Goal: Use online tool/utility: Utilize a website feature to perform a specific function

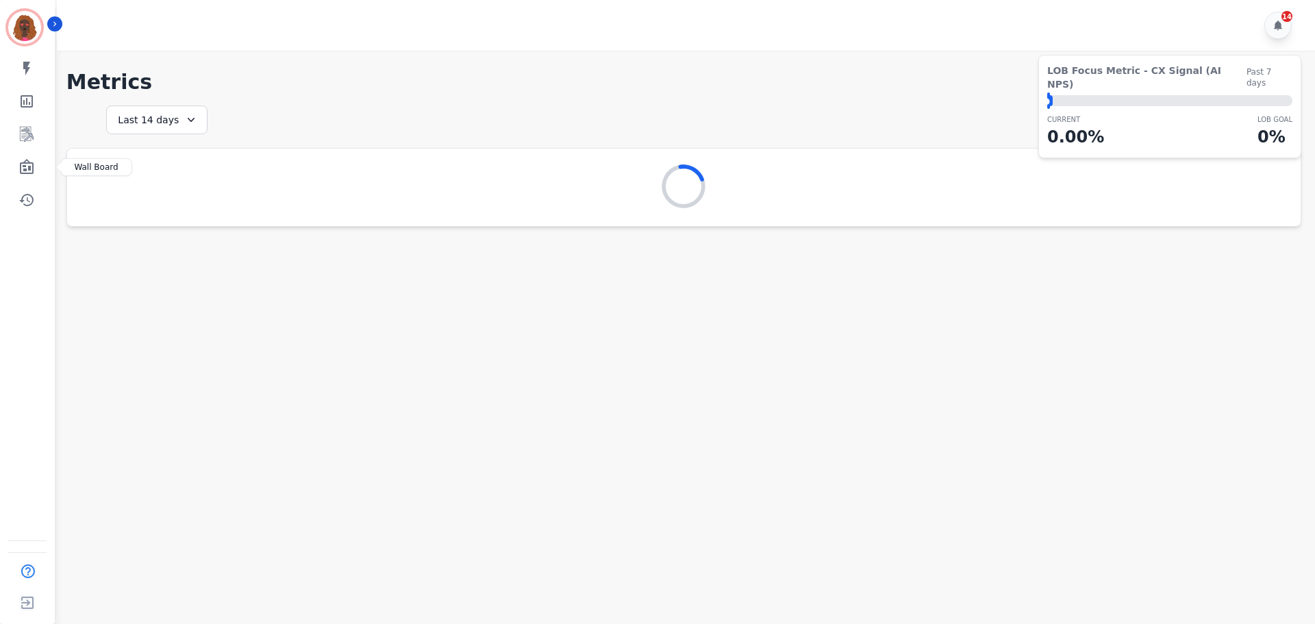
click at [33, 174] on icon "Sidebar" at bounding box center [26, 167] width 16 height 16
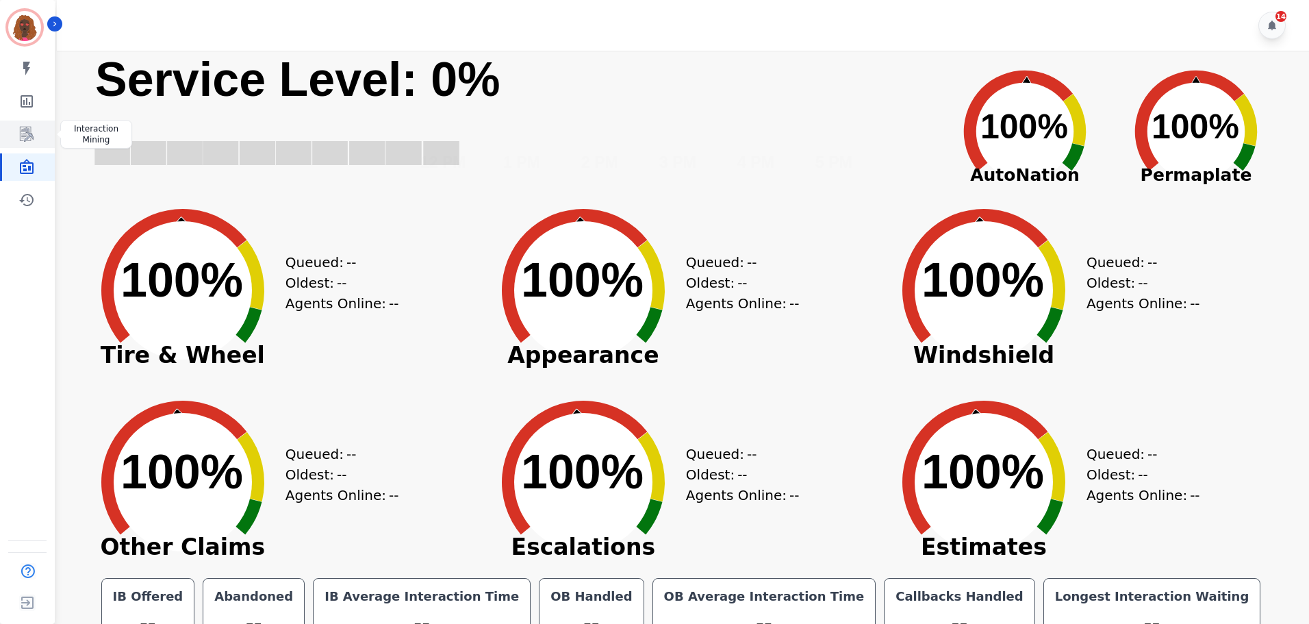
click at [31, 136] on icon "Sidebar" at bounding box center [27, 134] width 11 height 13
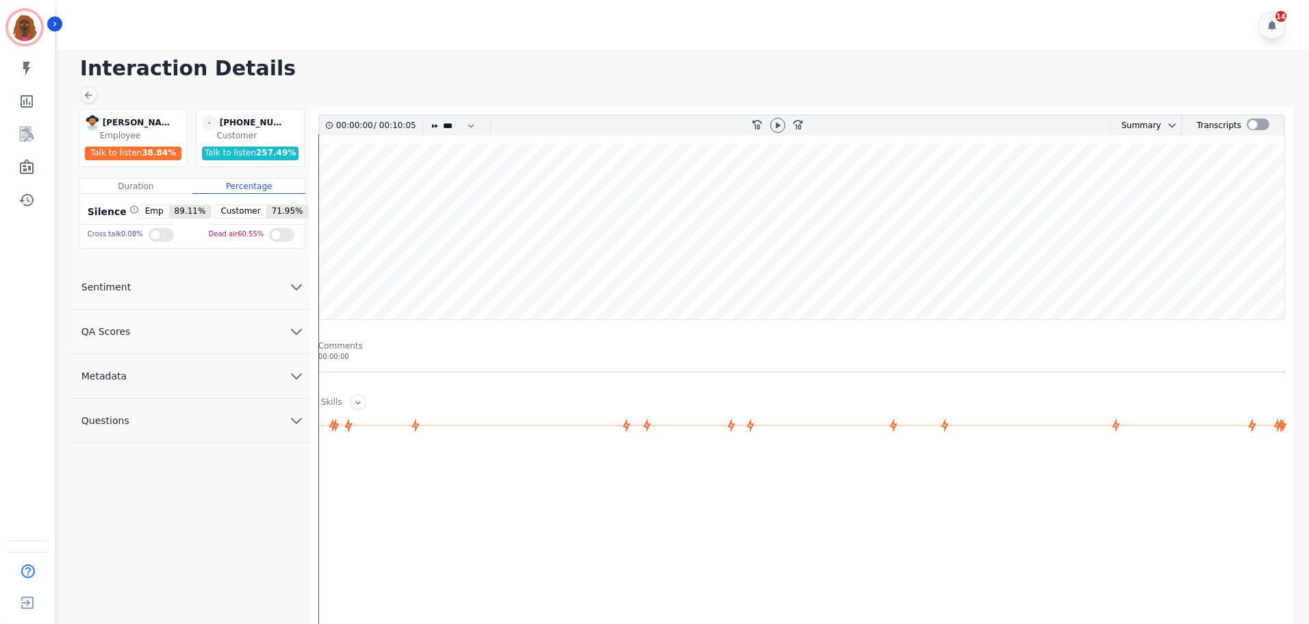
click at [773, 132] on div at bounding box center [778, 126] width 21 height 20
click at [777, 129] on icon at bounding box center [777, 125] width 11 height 11
click at [824, 478] on div at bounding box center [804, 592] width 972 height 274
click at [381, 277] on wave at bounding box center [801, 231] width 965 height 175
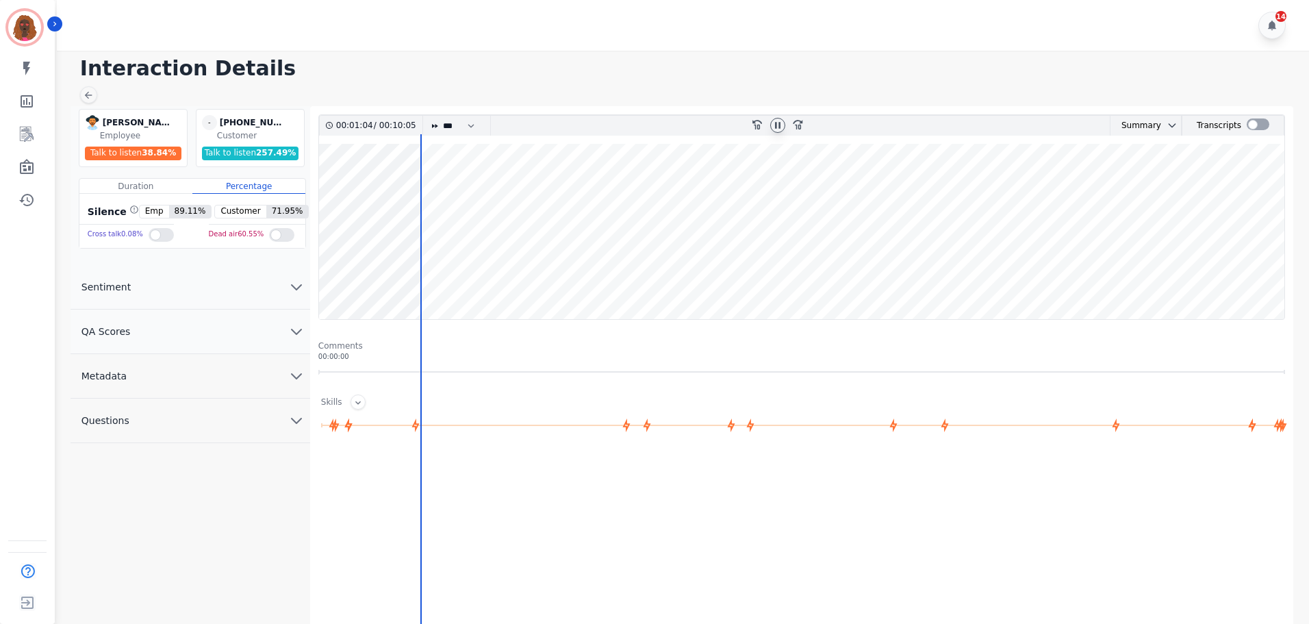
click at [425, 277] on wave at bounding box center [801, 231] width 965 height 175
click at [443, 274] on wave at bounding box center [801, 231] width 965 height 175
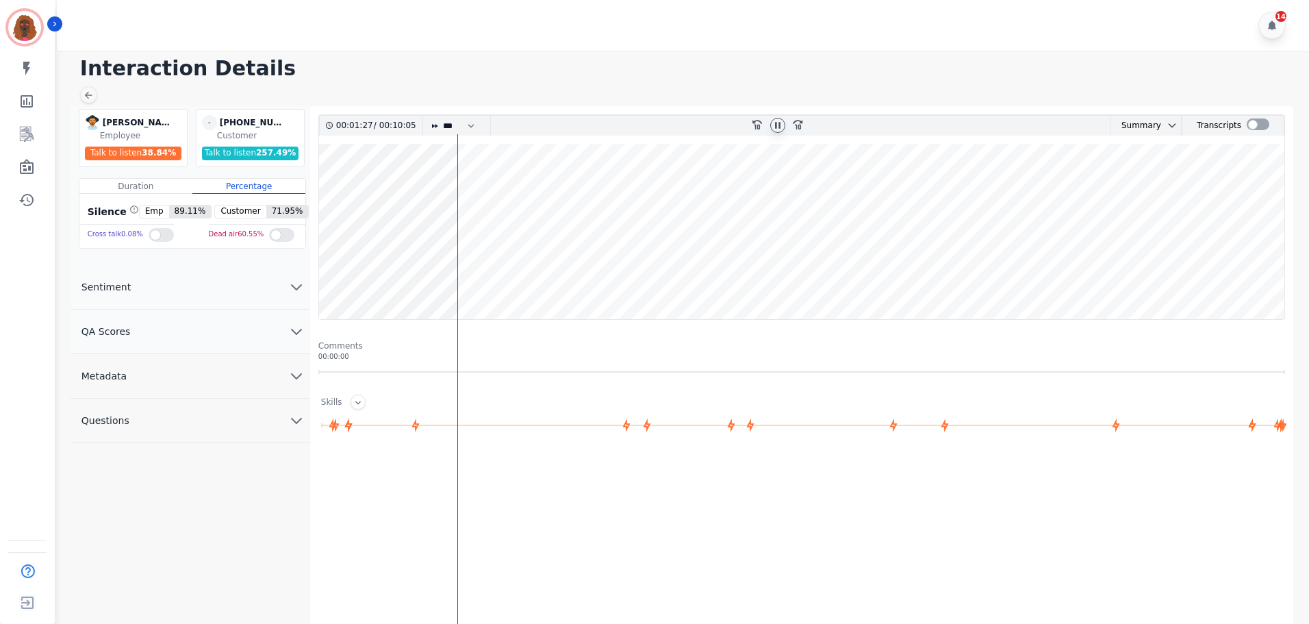
click at [471, 276] on wave at bounding box center [801, 231] width 965 height 175
click at [782, 123] on icon at bounding box center [777, 125] width 11 height 11
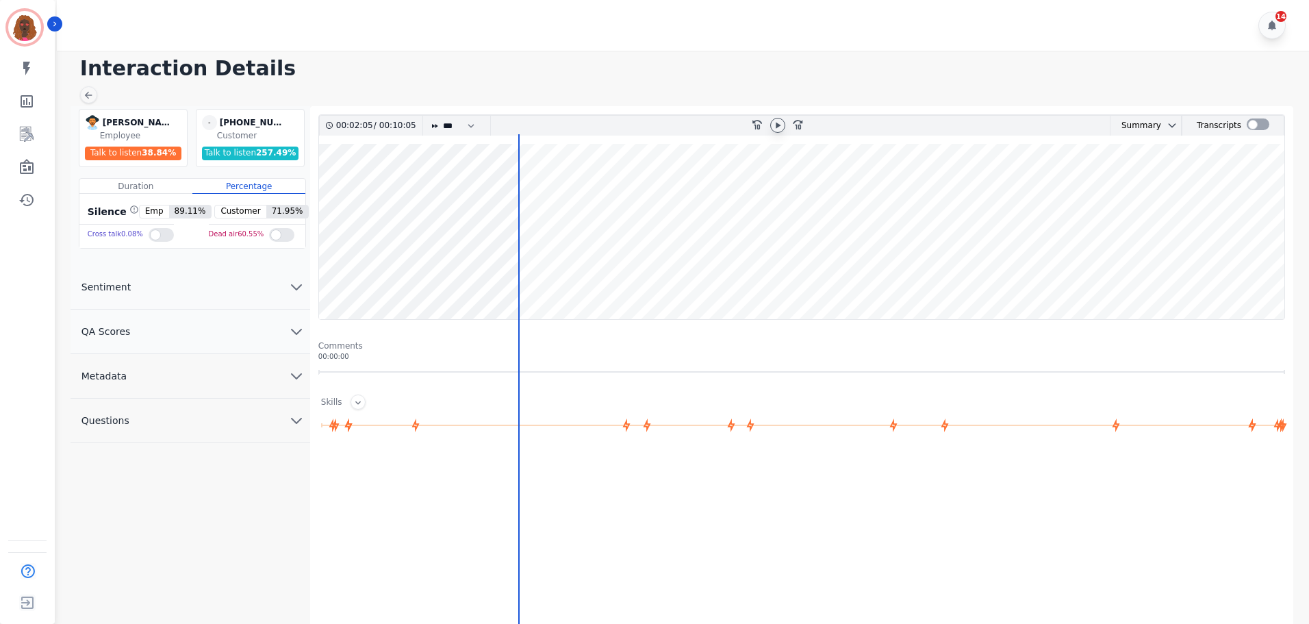
click at [782, 123] on icon at bounding box center [777, 125] width 11 height 11
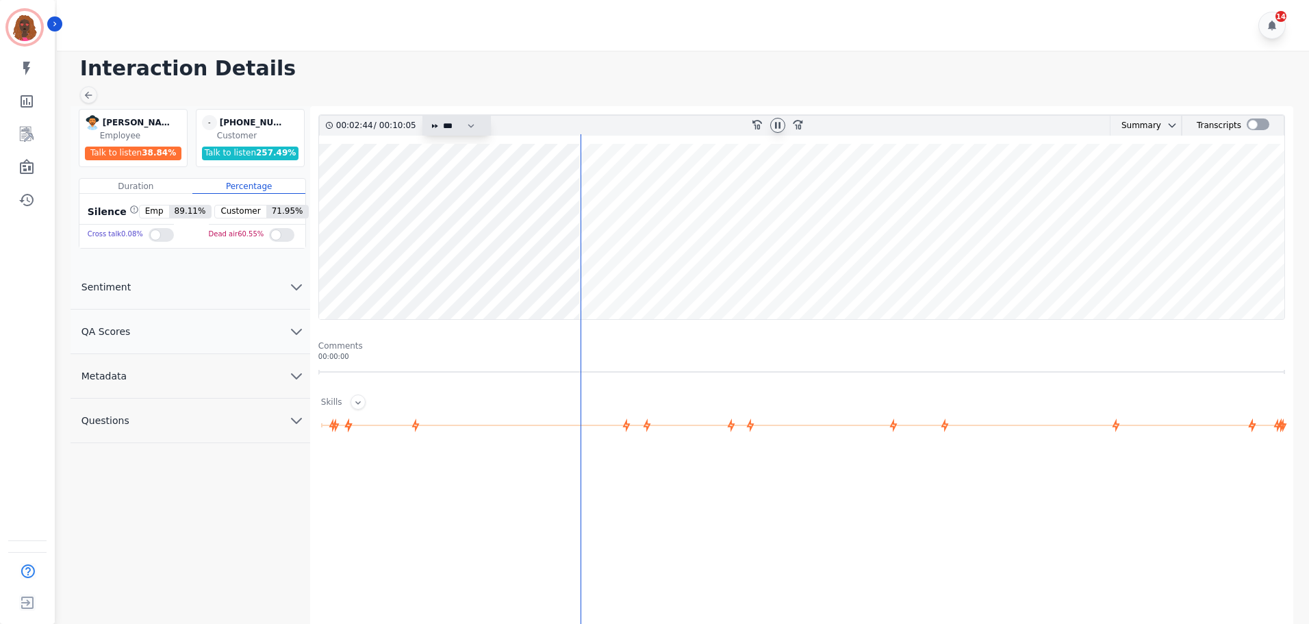
click at [447, 125] on select "* * * **** * *** * ****" at bounding box center [462, 126] width 41 height 20
click at [442, 116] on select "* * * **** * *** * ****" at bounding box center [462, 126] width 41 height 20
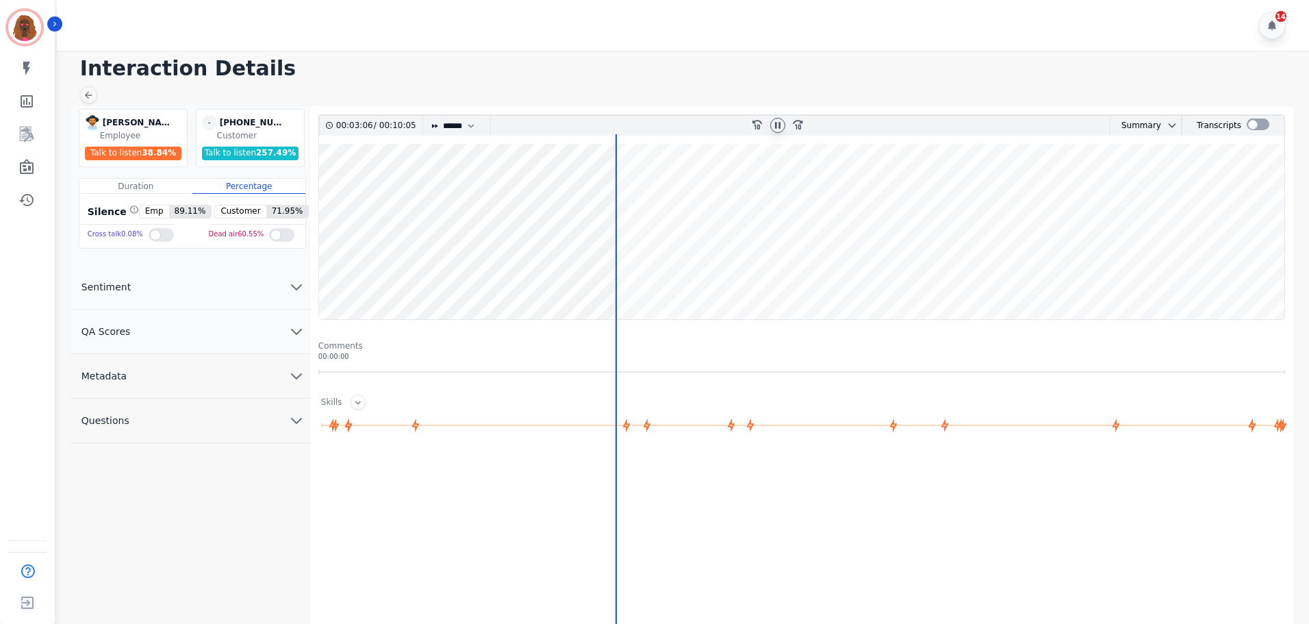
click at [1117, 474] on div at bounding box center [804, 592] width 972 height 274
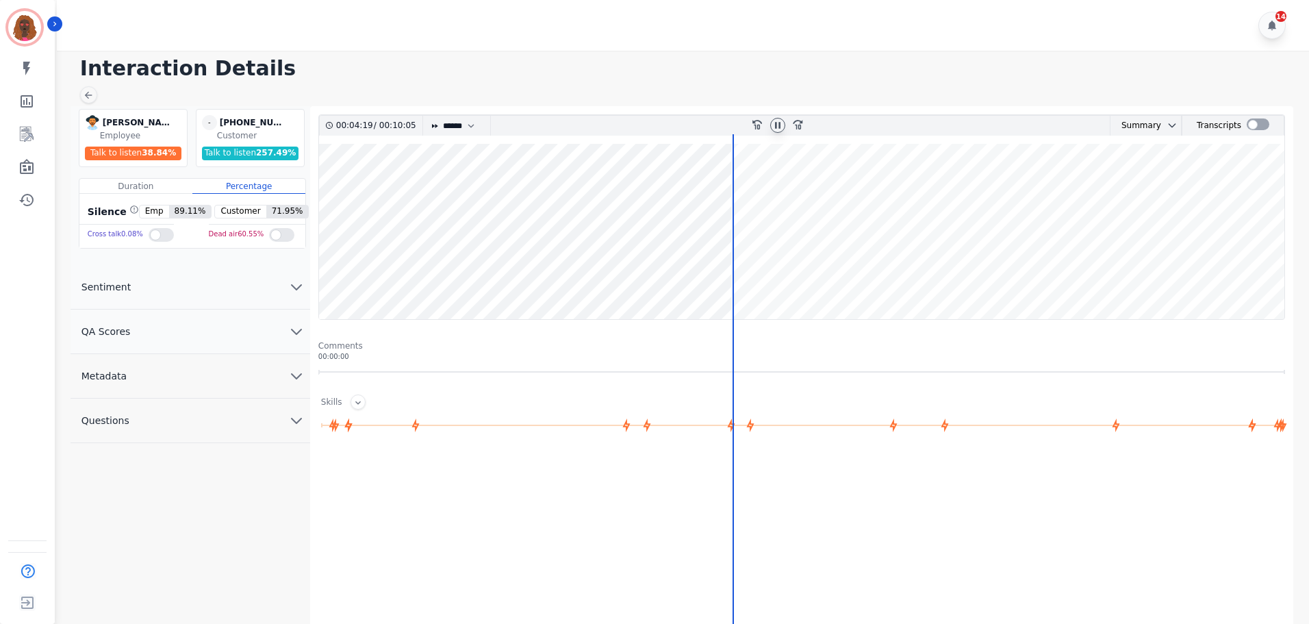
click at [776, 134] on div at bounding box center [778, 126] width 21 height 20
click at [778, 123] on icon at bounding box center [777, 125] width 5 height 6
click at [776, 126] on icon at bounding box center [778, 125] width 5 height 6
click at [466, 128] on select "* * * **** * *** * ****" at bounding box center [462, 126] width 41 height 20
select select "*"
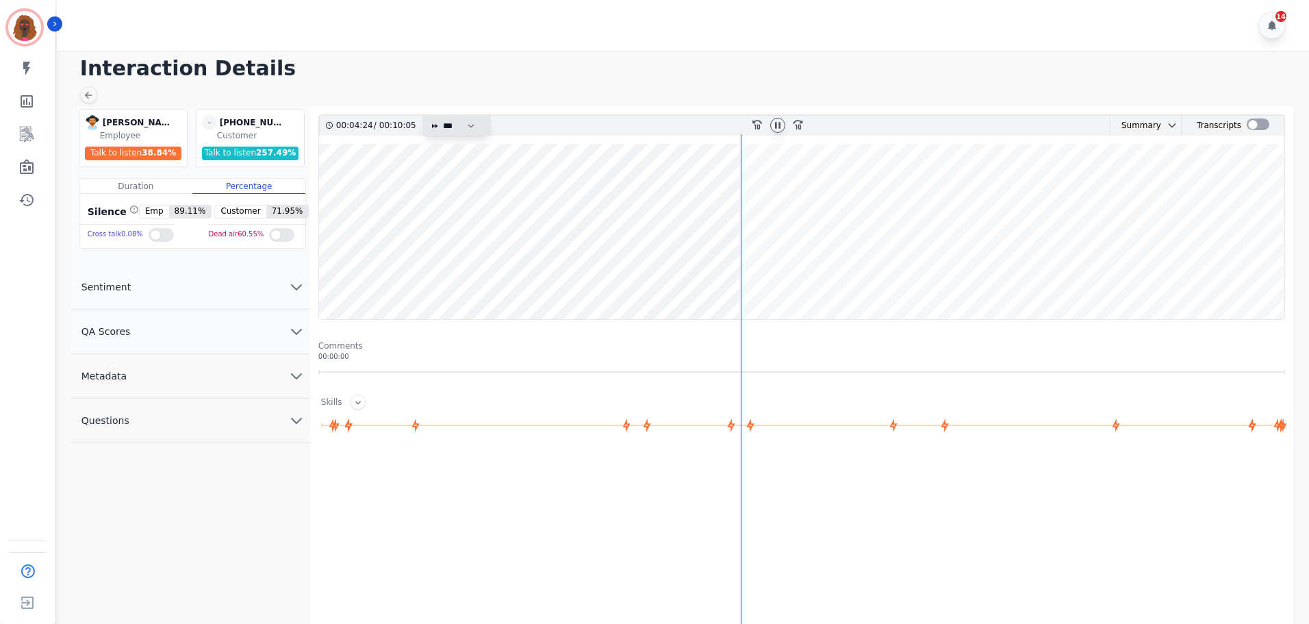
click at [442, 116] on select "* * * **** * *** * ****" at bounding box center [462, 126] width 41 height 20
click at [762, 188] on wave at bounding box center [801, 231] width 965 height 175
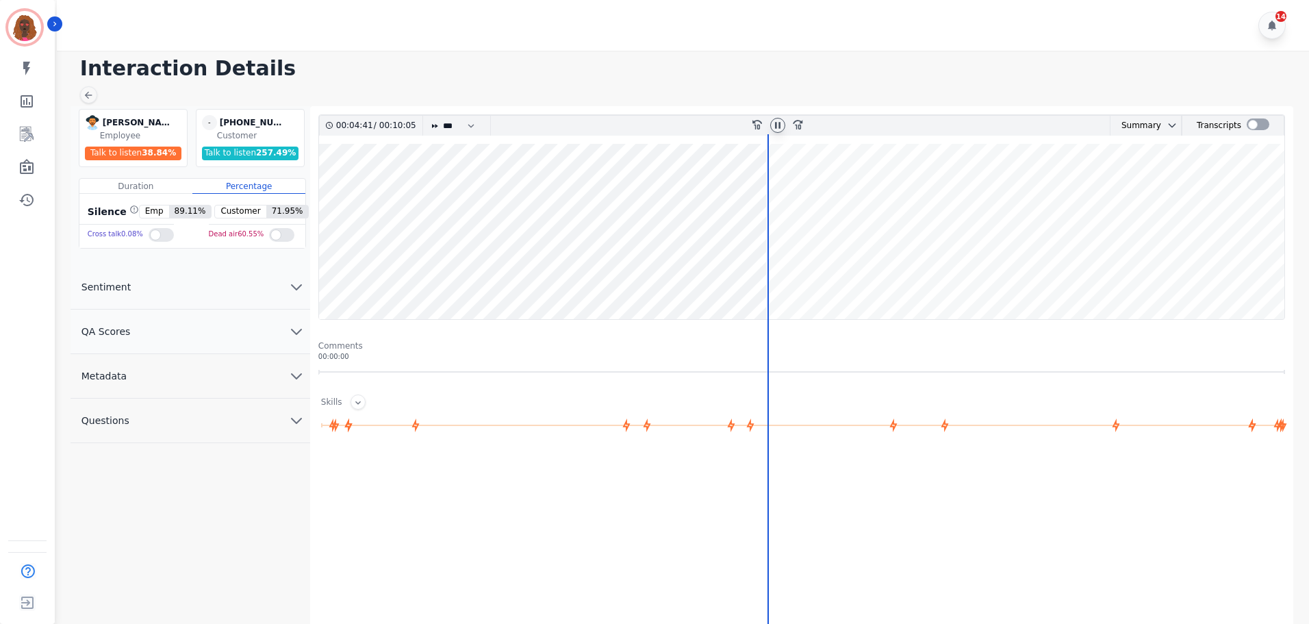
click at [747, 274] on wave at bounding box center [801, 231] width 965 height 175
click at [768, 275] on wave at bounding box center [801, 231] width 965 height 175
click at [785, 273] on wave at bounding box center [801, 231] width 965 height 175
click at [796, 275] on wave at bounding box center [801, 231] width 965 height 175
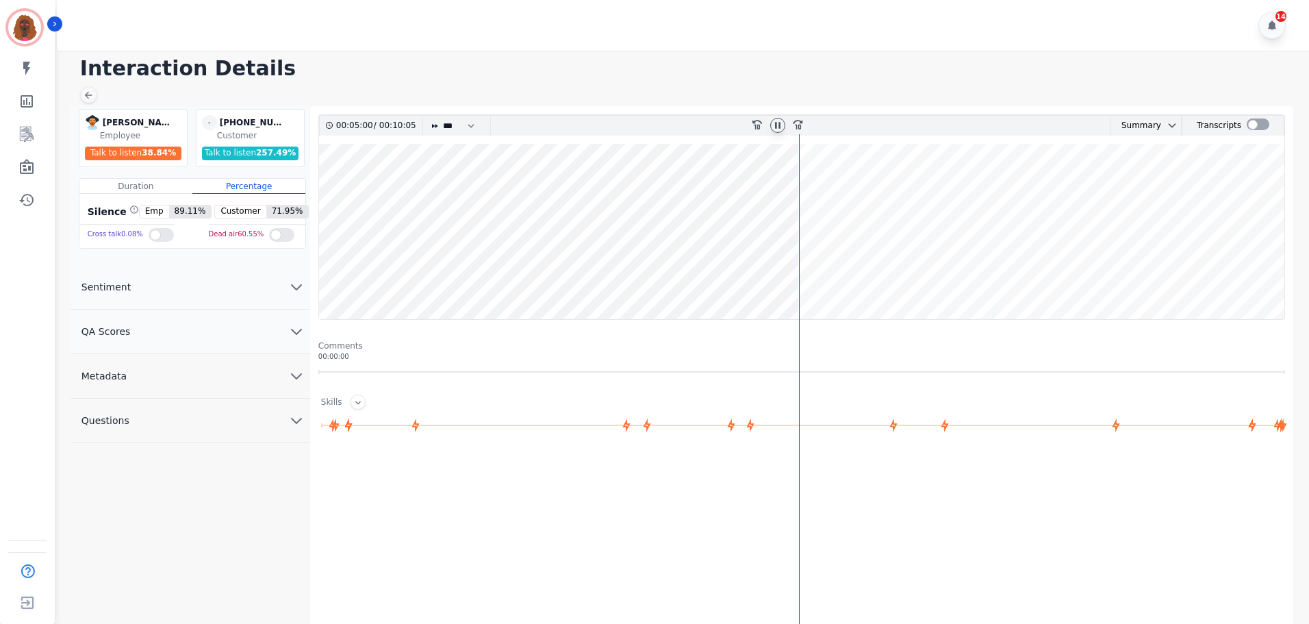
click at [805, 275] on wave at bounding box center [801, 231] width 965 height 175
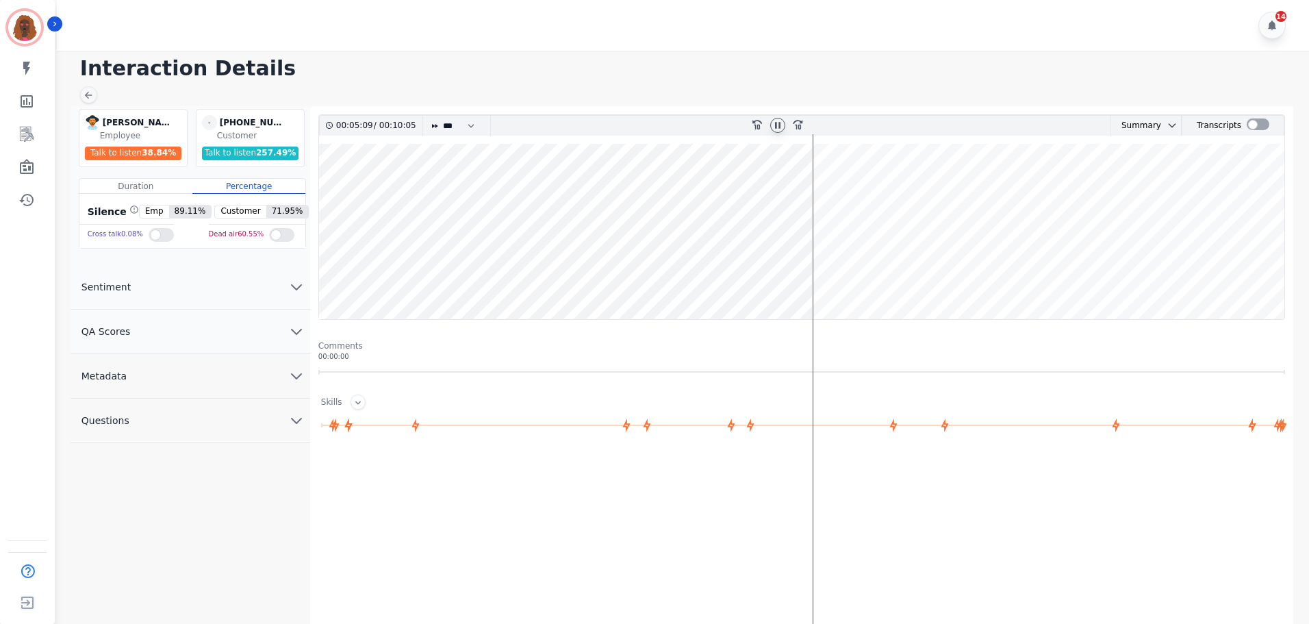
click at [823, 275] on wave at bounding box center [801, 231] width 965 height 175
click at [859, 274] on wave at bounding box center [801, 231] width 965 height 175
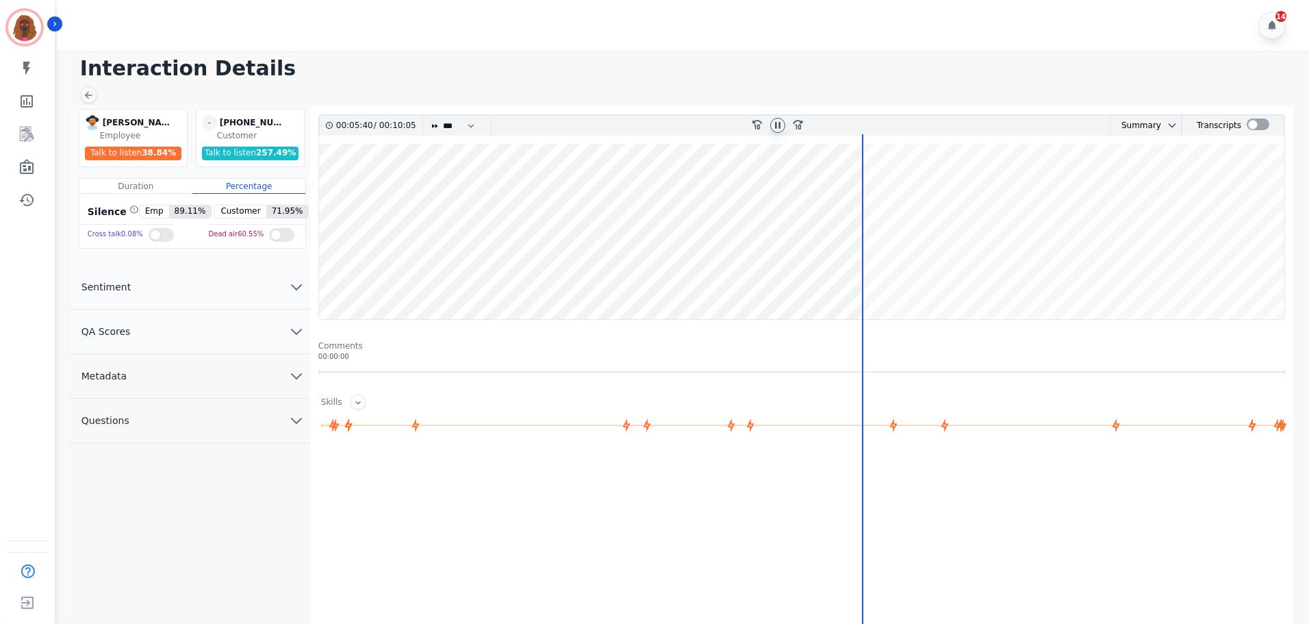
click at [871, 194] on wave at bounding box center [801, 231] width 965 height 175
click at [883, 273] on wave at bounding box center [801, 231] width 965 height 175
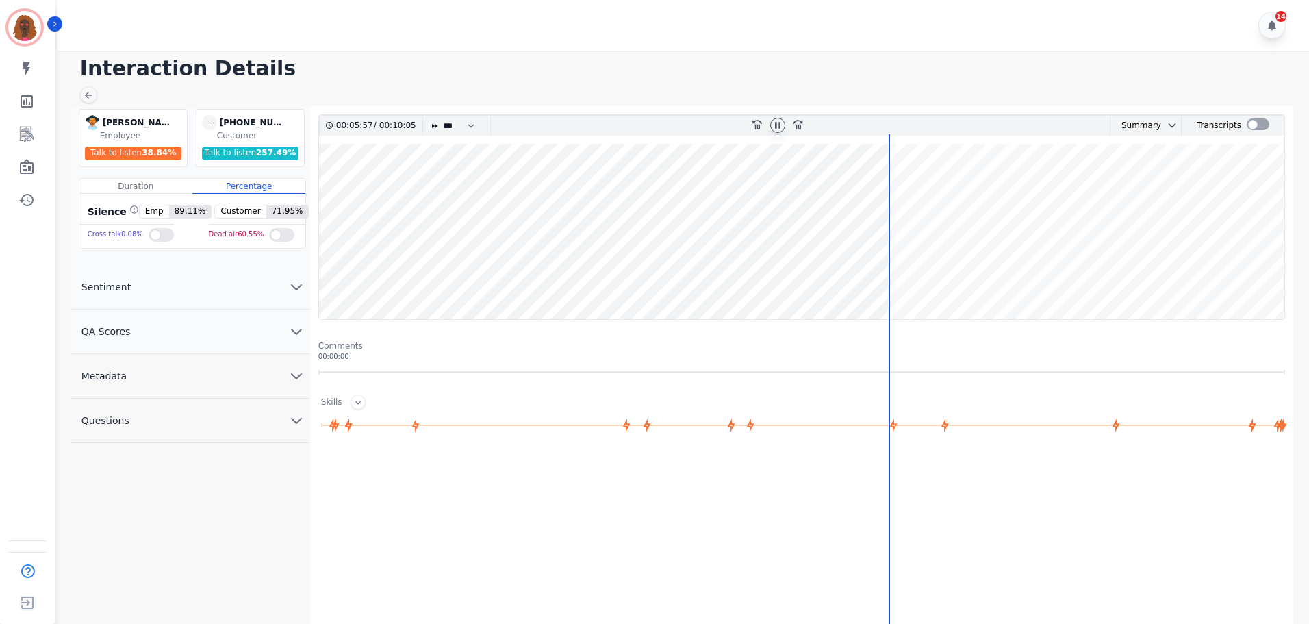
click at [897, 188] on wave at bounding box center [801, 231] width 965 height 175
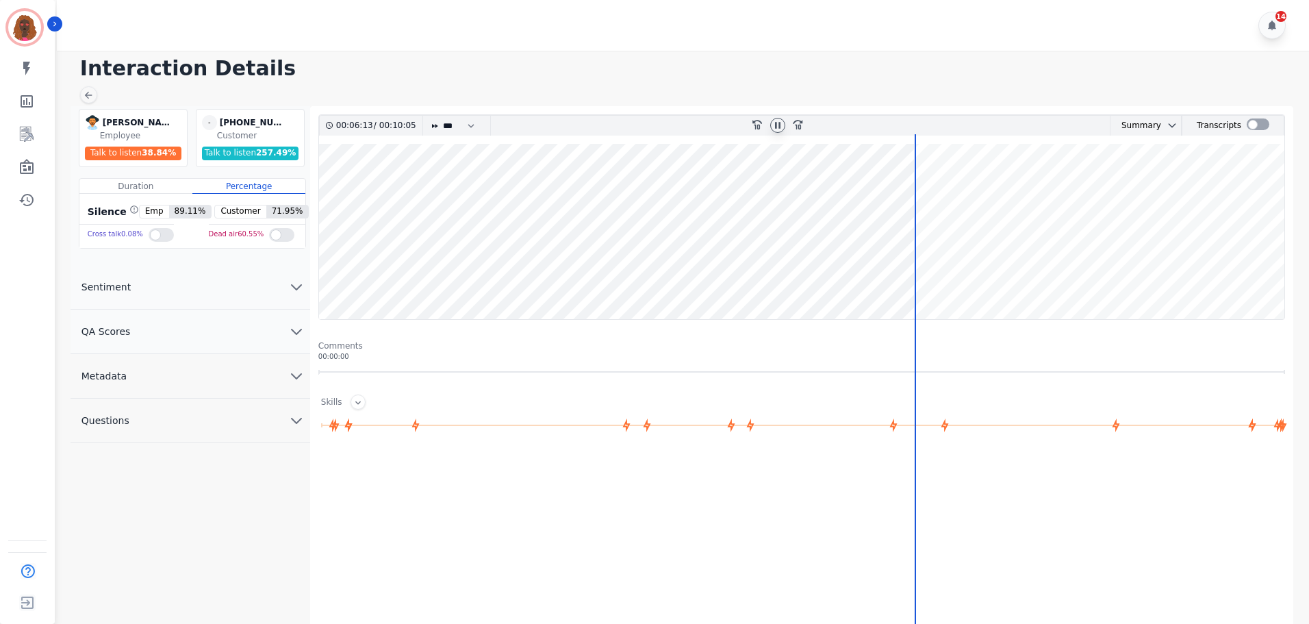
click at [919, 186] on wave at bounding box center [801, 231] width 965 height 175
click at [925, 274] on wave at bounding box center [801, 231] width 965 height 175
click at [946, 275] on wave at bounding box center [801, 231] width 965 height 175
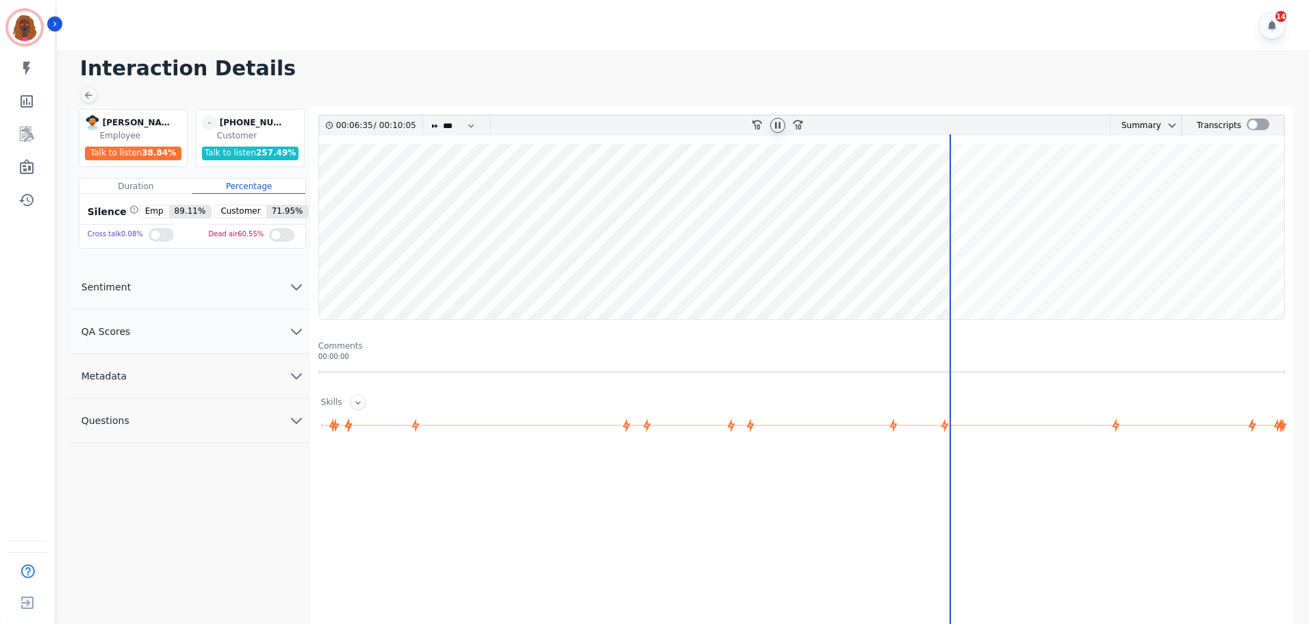
click at [1017, 186] on wave at bounding box center [801, 231] width 965 height 175
click at [1247, 274] on wave at bounding box center [801, 231] width 965 height 175
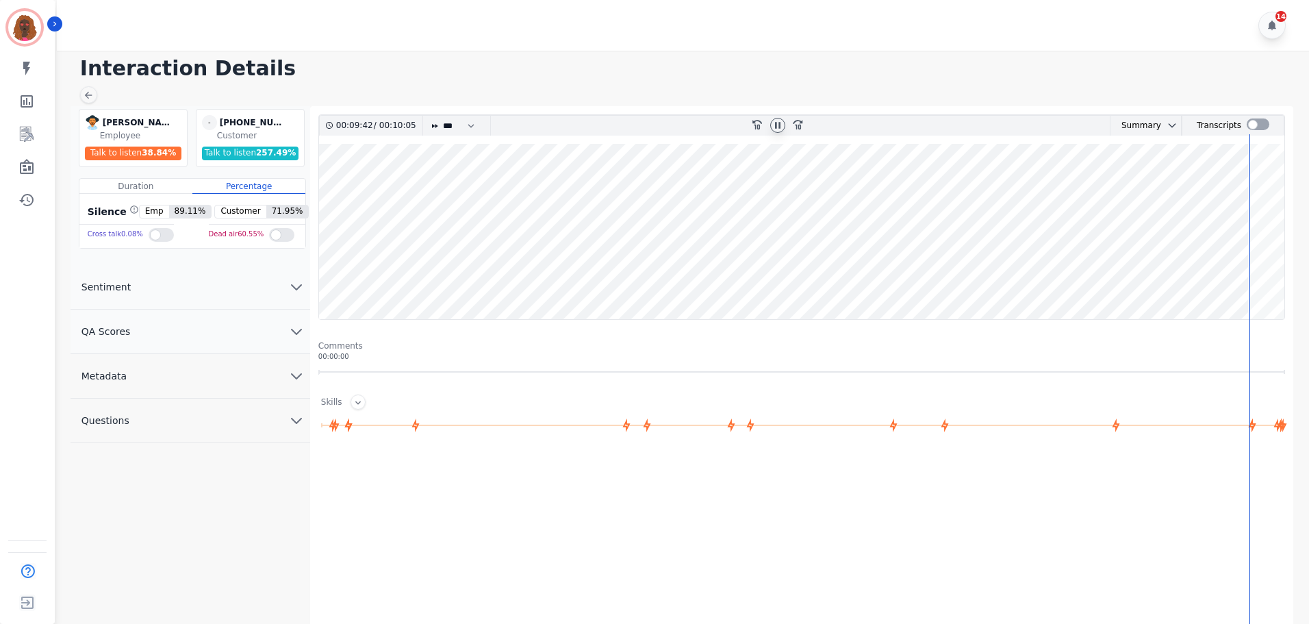
click at [1132, 275] on wave at bounding box center [801, 231] width 965 height 175
click at [1112, 273] on wave at bounding box center [801, 231] width 965 height 175
click at [1078, 270] on wave at bounding box center [801, 231] width 965 height 175
click at [1228, 275] on wave at bounding box center [801, 231] width 965 height 175
click at [1221, 190] on wave at bounding box center [801, 231] width 965 height 175
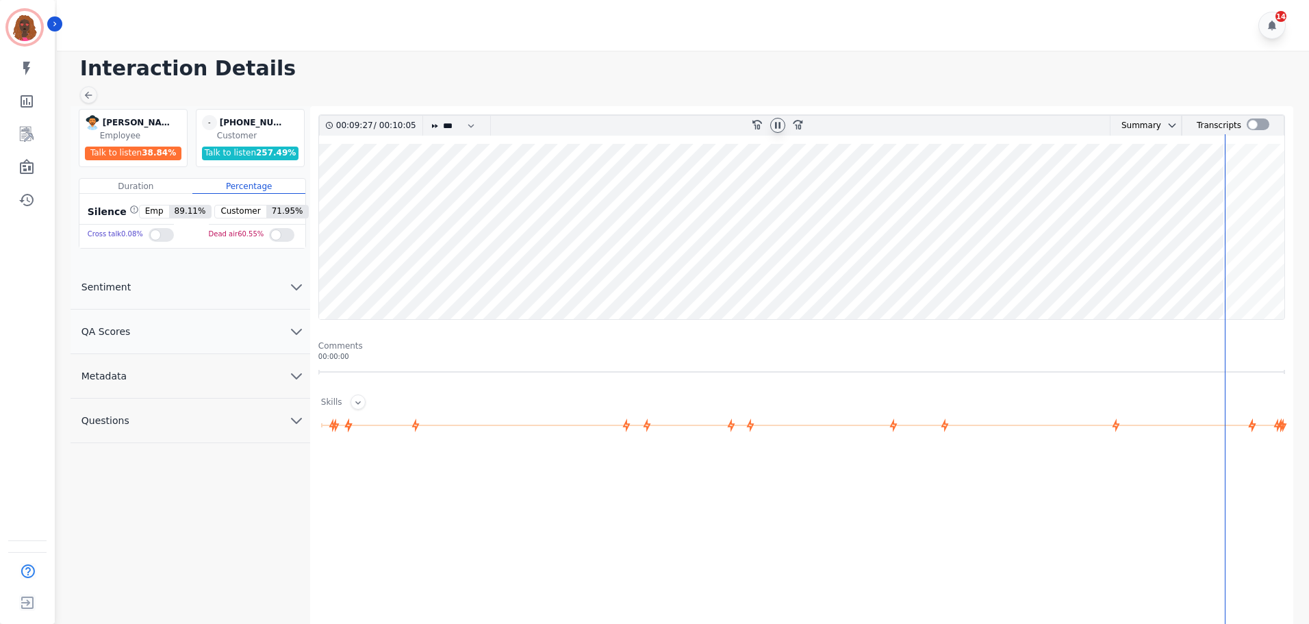
click at [1208, 183] on wave at bounding box center [801, 231] width 965 height 175
click at [1215, 274] on wave at bounding box center [801, 231] width 965 height 175
click at [1191, 186] on wave at bounding box center [801, 231] width 965 height 175
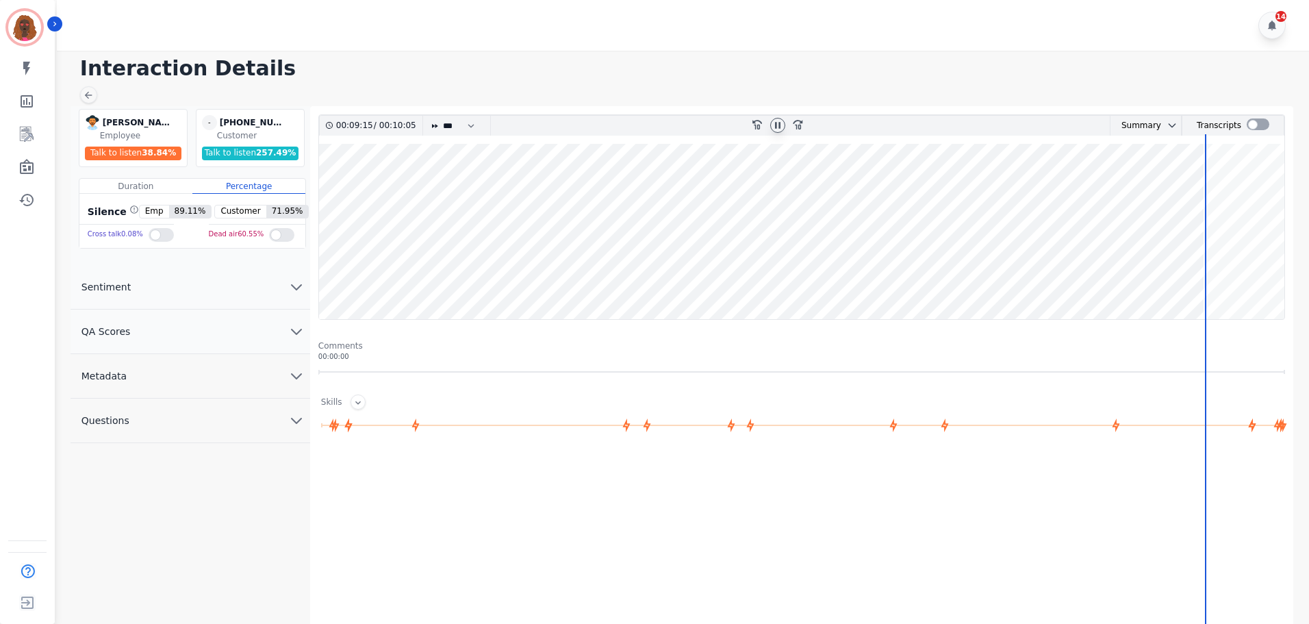
click at [1187, 183] on wave at bounding box center [801, 231] width 965 height 175
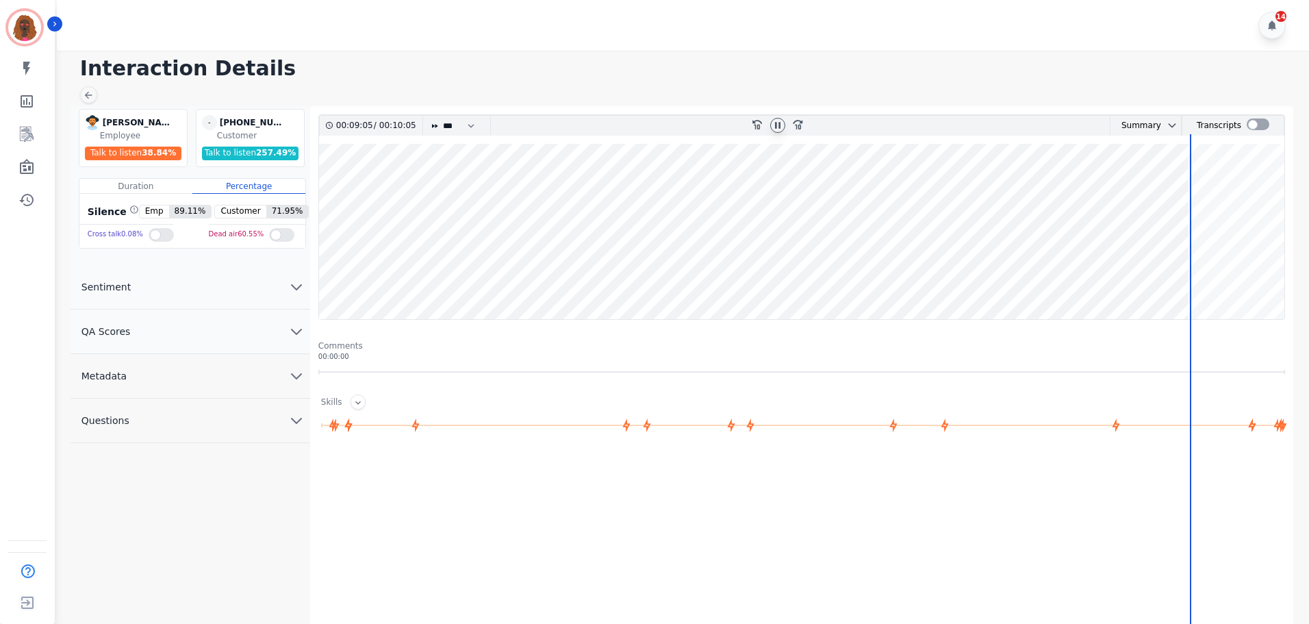
click at [1180, 183] on wave at bounding box center [801, 231] width 965 height 175
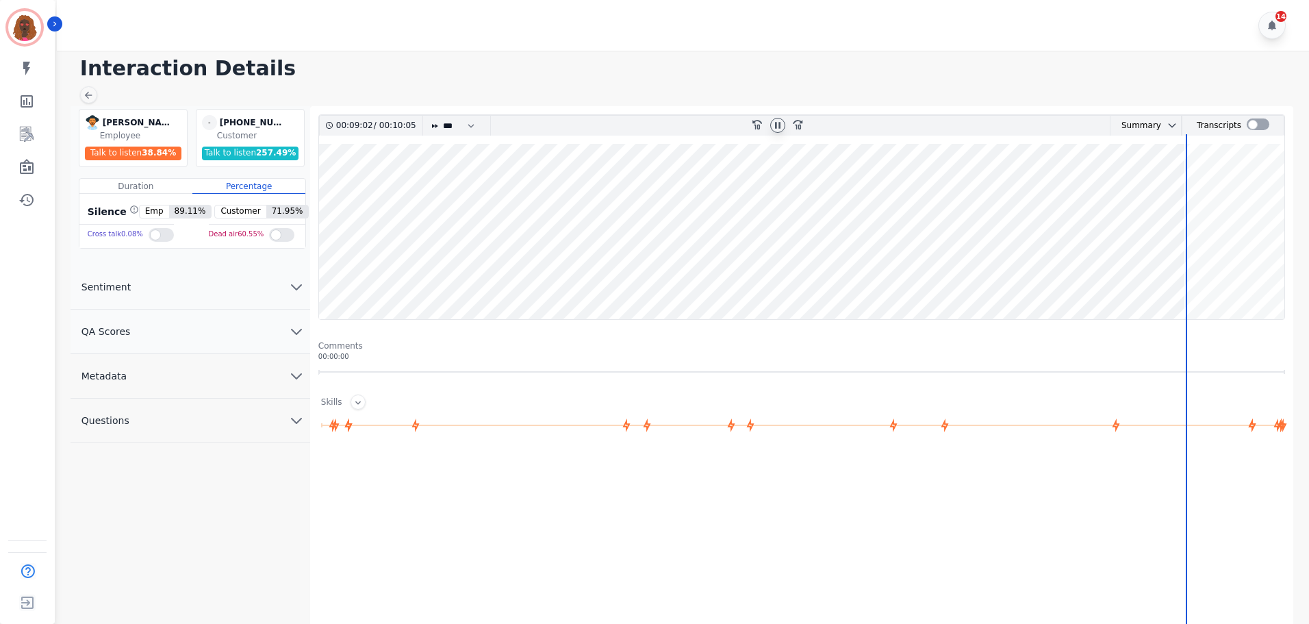
click at [1175, 273] on wave at bounding box center [801, 231] width 965 height 175
click at [1164, 273] on wave at bounding box center [801, 231] width 965 height 175
click at [1157, 272] on wave at bounding box center [801, 231] width 965 height 175
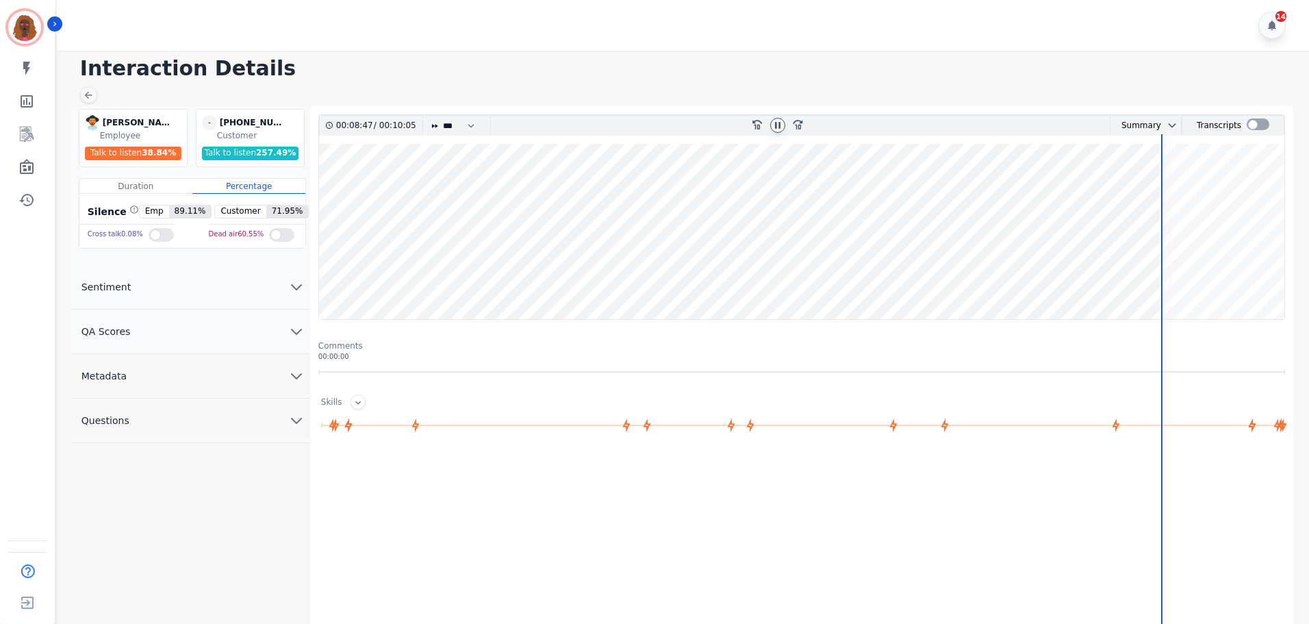
click at [1135, 273] on wave at bounding box center [801, 231] width 965 height 175
click at [1132, 273] on wave at bounding box center [801, 231] width 965 height 175
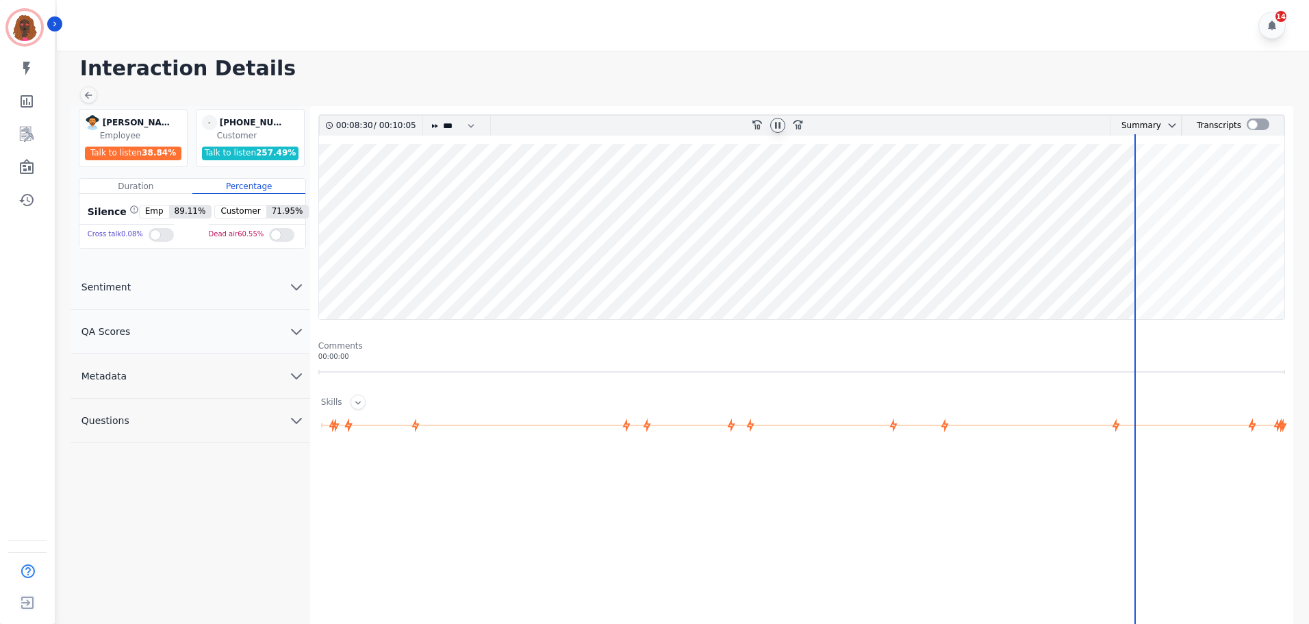
click at [1126, 217] on wave at bounding box center [801, 231] width 965 height 175
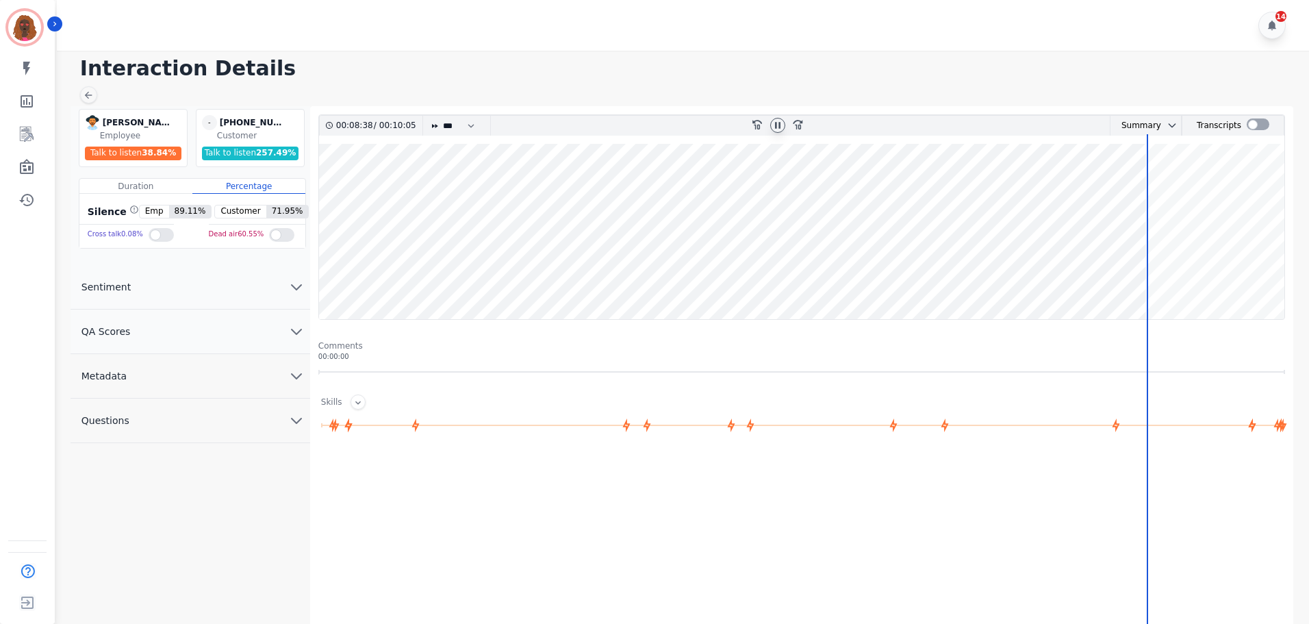
click at [1154, 277] on wave at bounding box center [801, 231] width 965 height 175
click at [1165, 274] on wave at bounding box center [801, 231] width 965 height 175
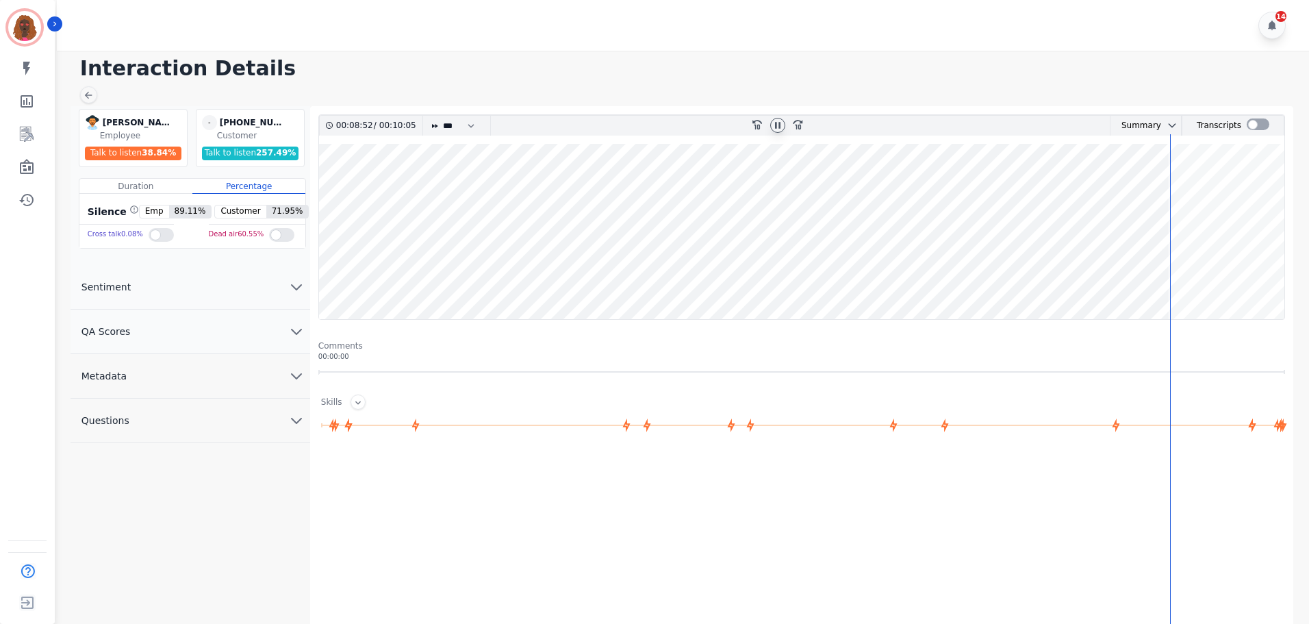
click at [1177, 275] on wave at bounding box center [801, 231] width 965 height 175
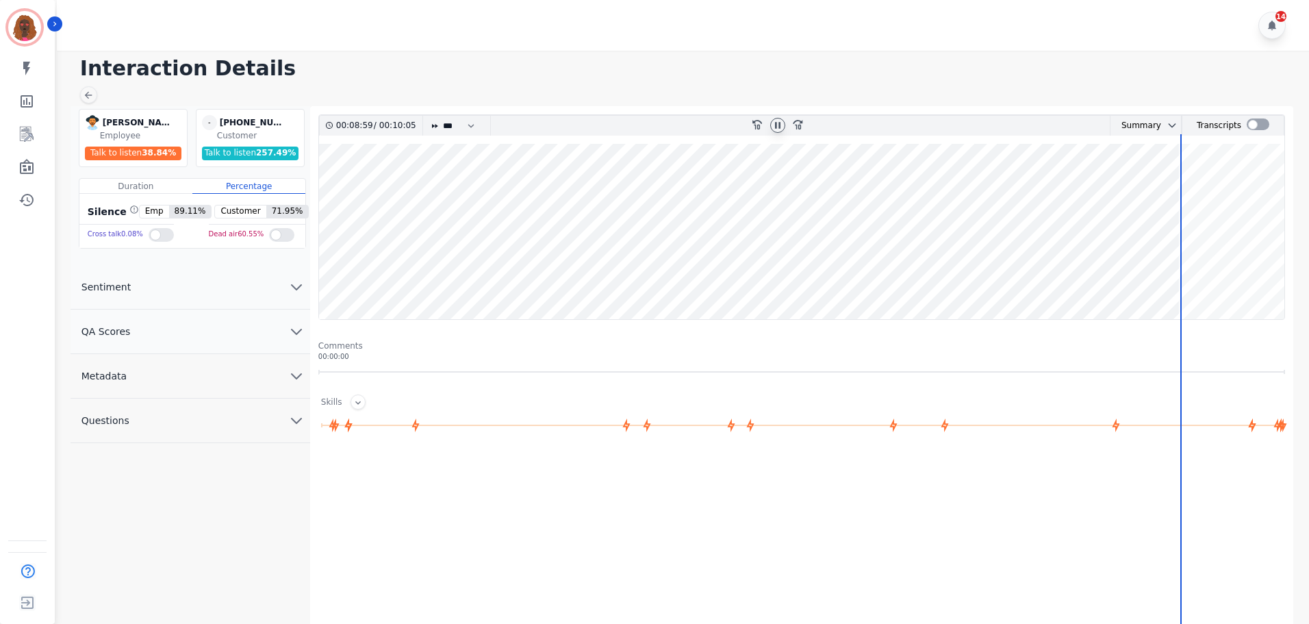
click at [1185, 275] on wave at bounding box center [801, 231] width 965 height 175
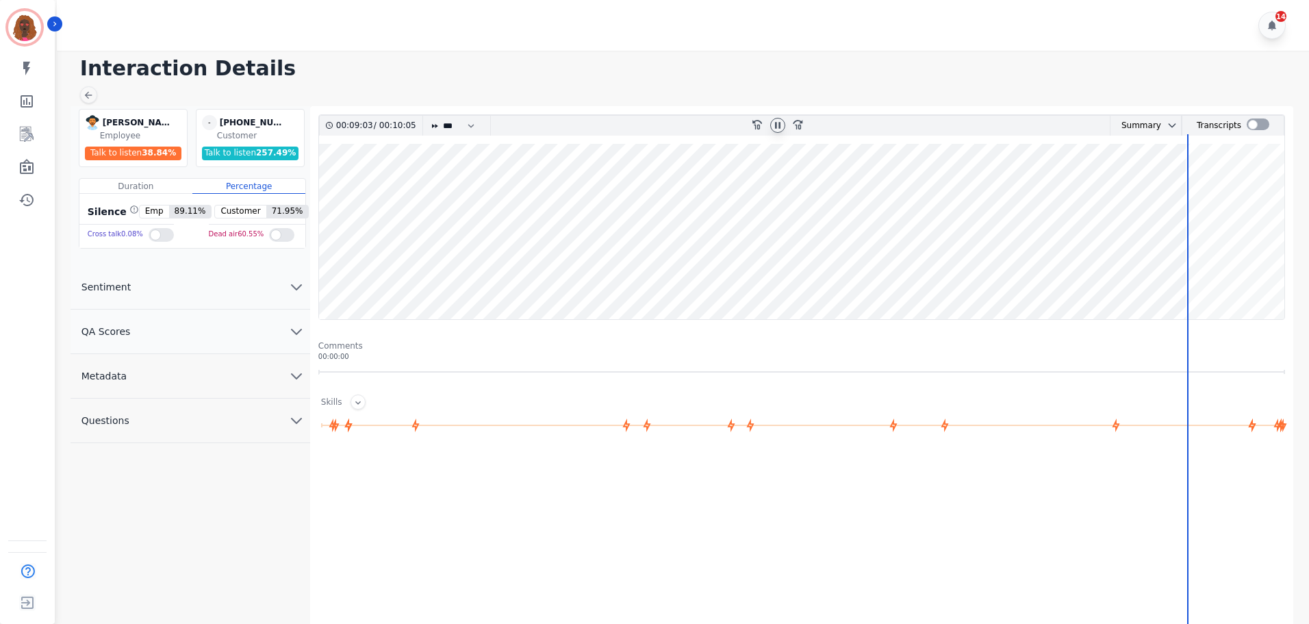
click at [1191, 276] on wave at bounding box center [801, 231] width 965 height 175
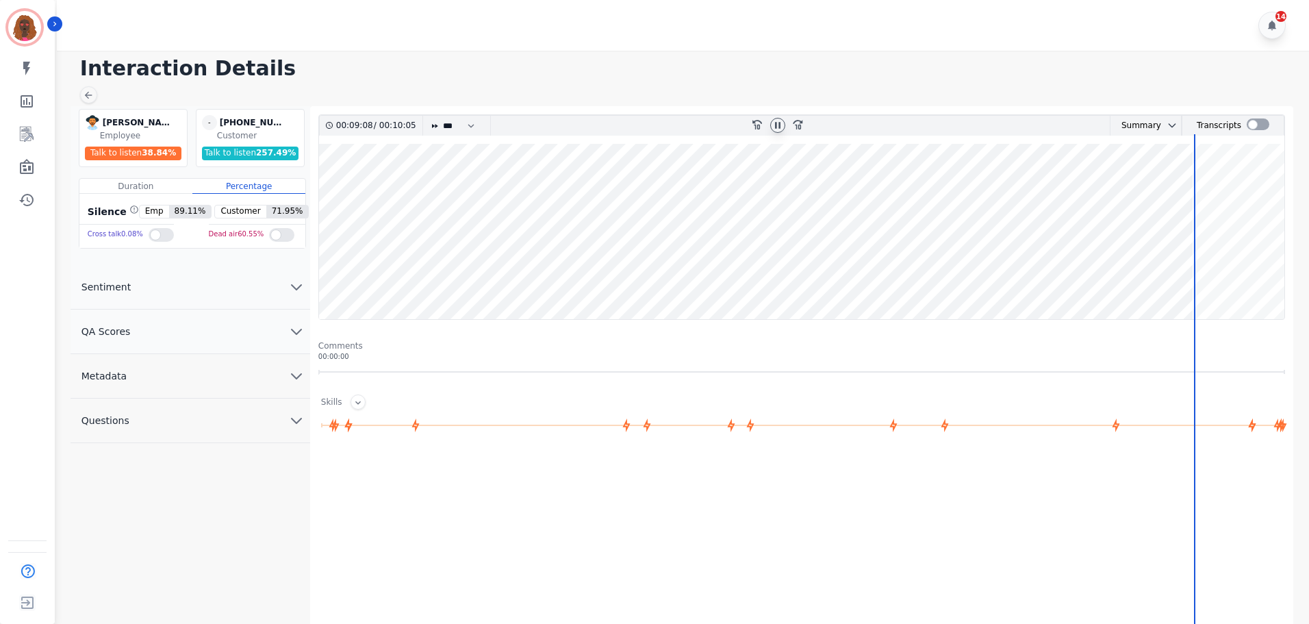
click at [1214, 276] on wave at bounding box center [801, 231] width 965 height 175
click at [1228, 274] on wave at bounding box center [801, 231] width 965 height 175
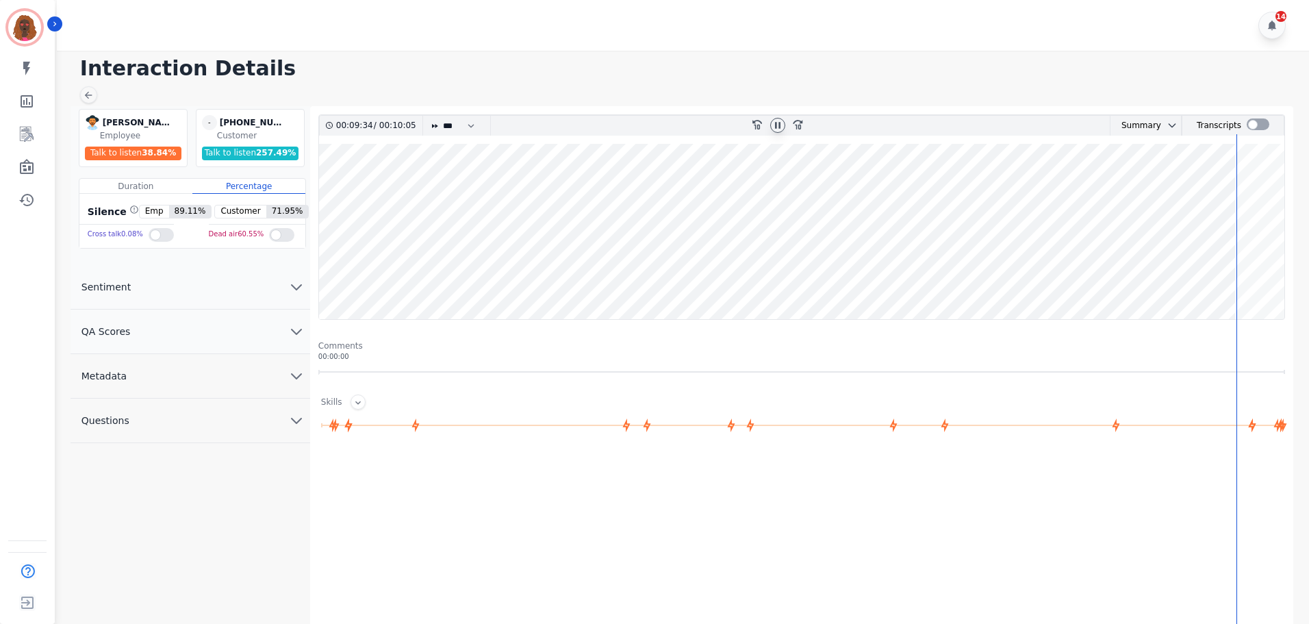
click at [772, 129] on icon at bounding box center [777, 125] width 11 height 11
